Goal: Information Seeking & Learning: Learn about a topic

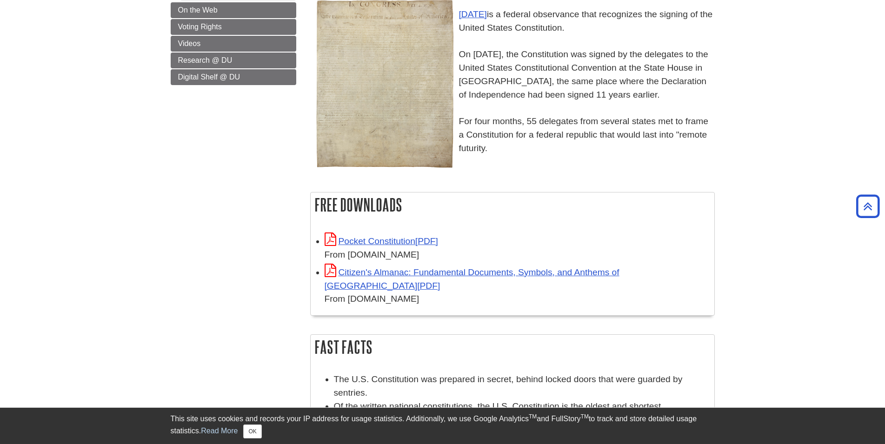
scroll to position [109, 0]
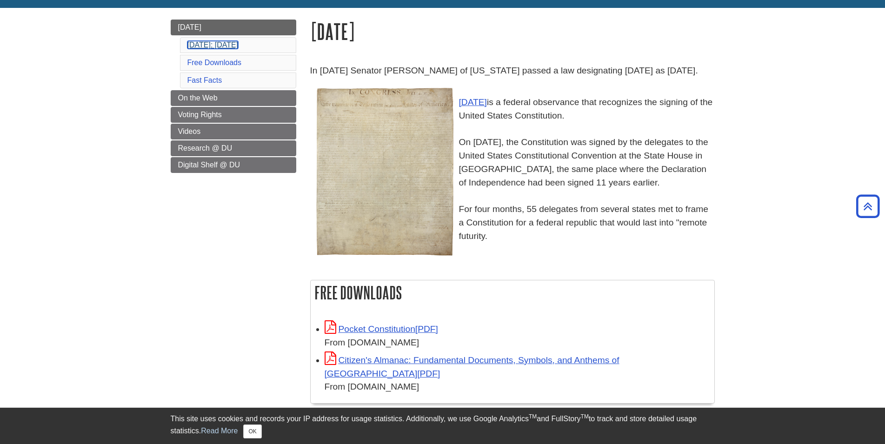
click at [208, 49] on link "Constitution Day: September 17, 2025" at bounding box center [212, 45] width 51 height 8
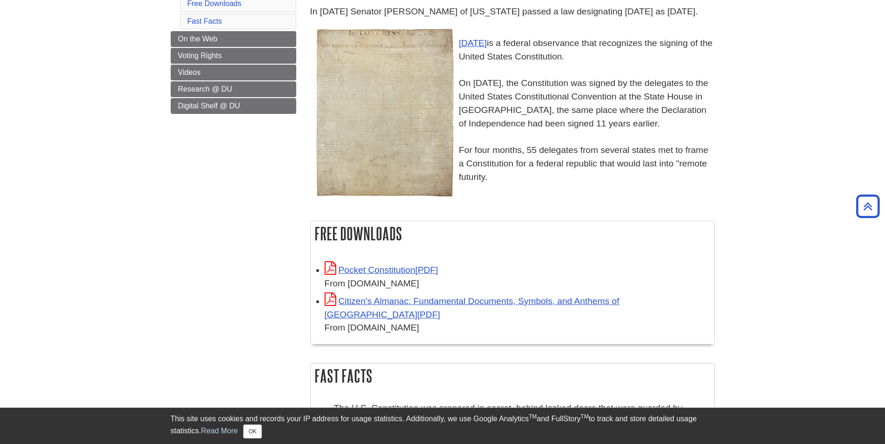
scroll to position [126, 0]
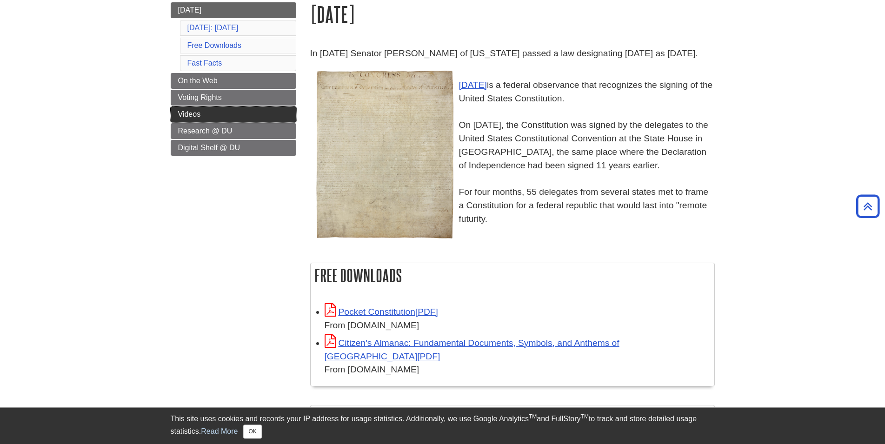
click at [205, 122] on link "Videos" at bounding box center [233, 114] width 125 height 16
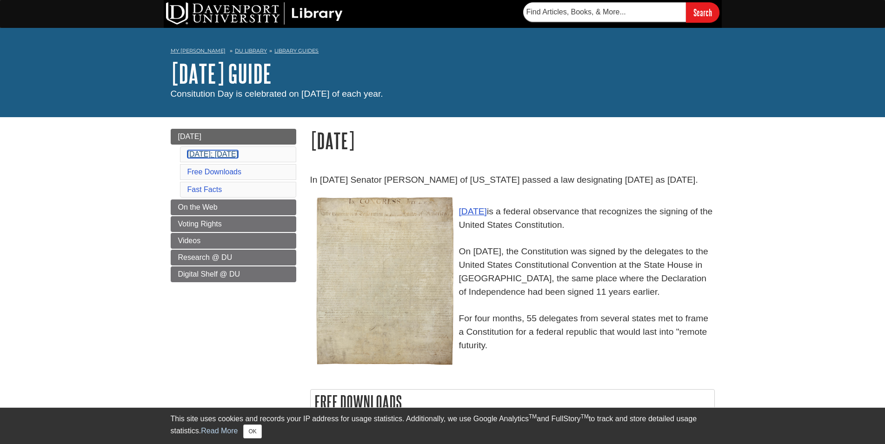
click at [232, 154] on link "Constitution Day: September 17, 2025" at bounding box center [212, 154] width 51 height 8
click at [238, 154] on link "Constitution Day: September 17, 2025" at bounding box center [212, 154] width 51 height 8
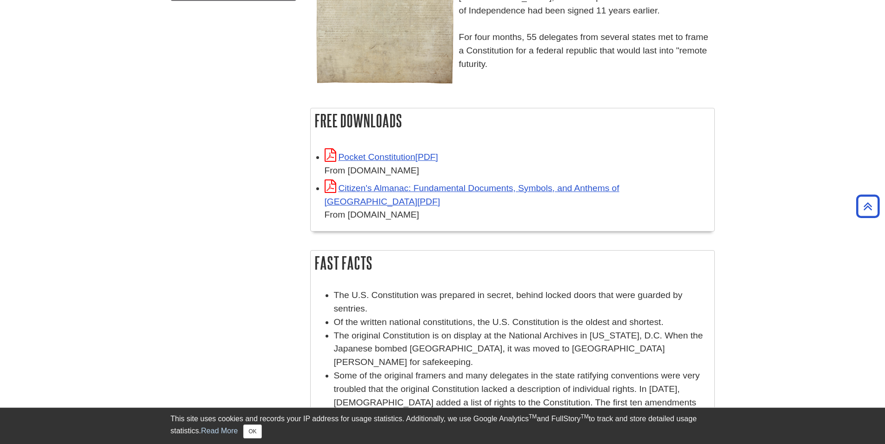
scroll to position [126, 0]
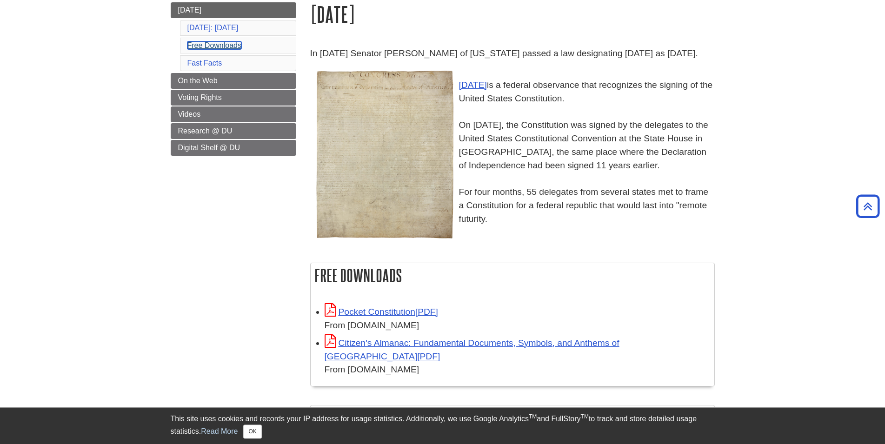
click at [222, 49] on link "Free Downloads" at bounding box center [214, 45] width 54 height 8
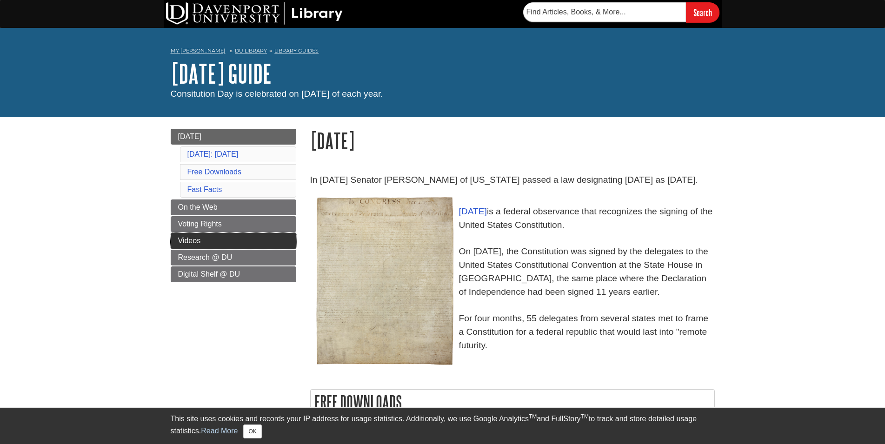
click at [189, 244] on span "Videos" at bounding box center [189, 241] width 23 height 8
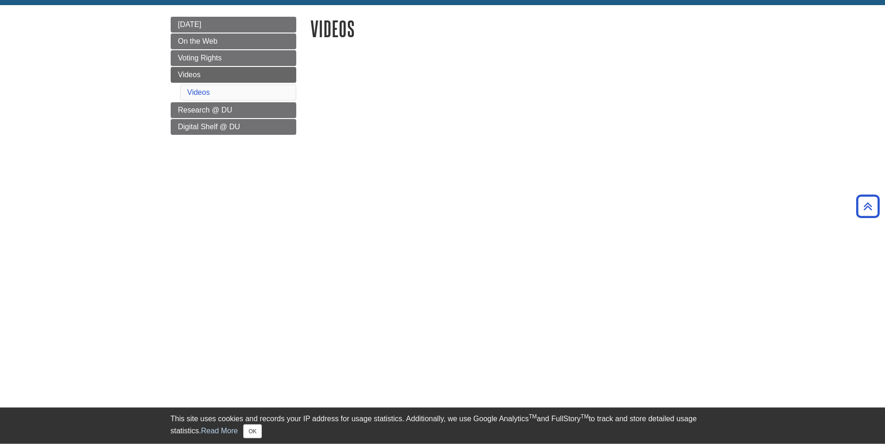
scroll to position [47, 0]
